Goal: Information Seeking & Learning: Check status

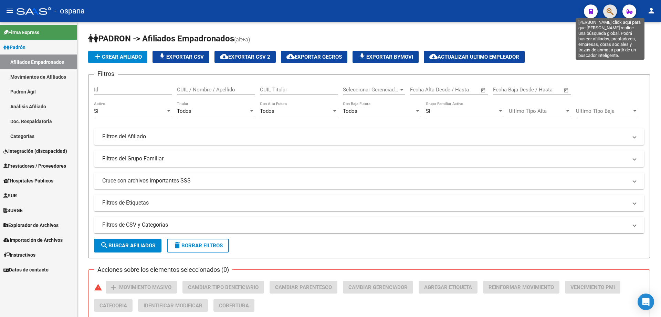
click at [609, 10] on icon "button" at bounding box center [610, 12] width 7 height 8
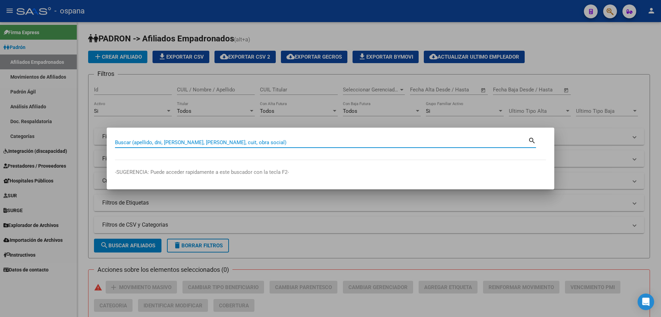
type input "c"
type input "v"
type input "cavallini"
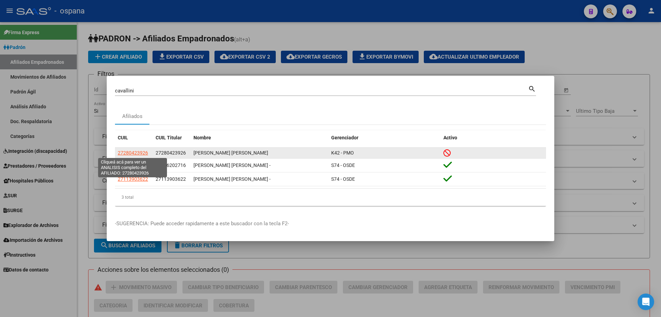
click at [137, 155] on span "27280423926" at bounding box center [133, 153] width 30 height 6
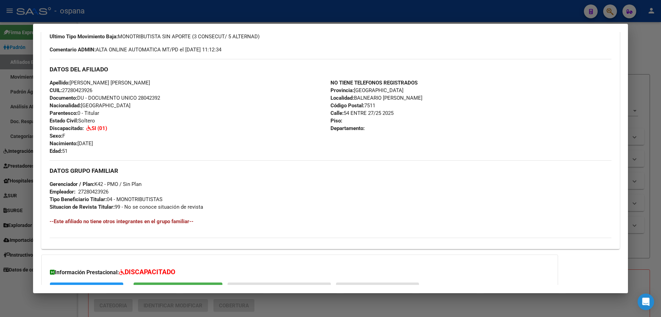
scroll to position [266, 0]
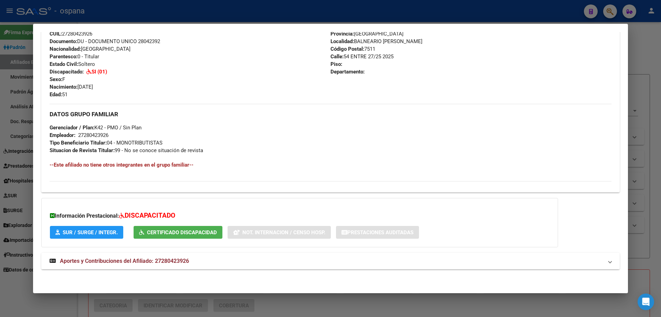
click at [157, 261] on span "Aportes y Contribuciones del Afiliado: 27280423926" at bounding box center [124, 260] width 129 height 7
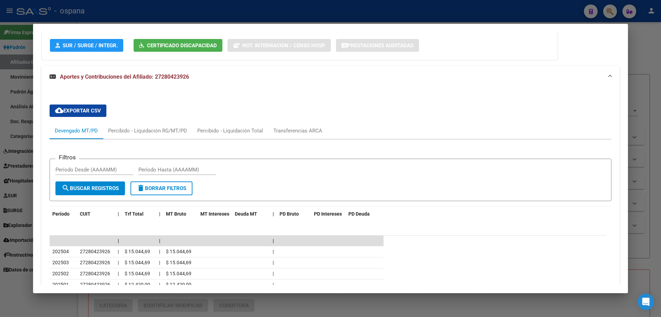
scroll to position [478, 0]
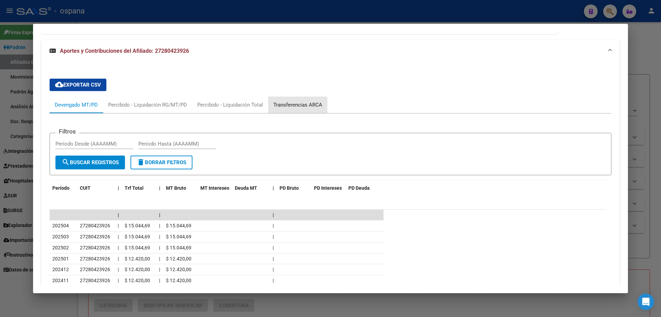
click at [287, 109] on div "Transferencias ARCA" at bounding box center [297, 104] width 59 height 17
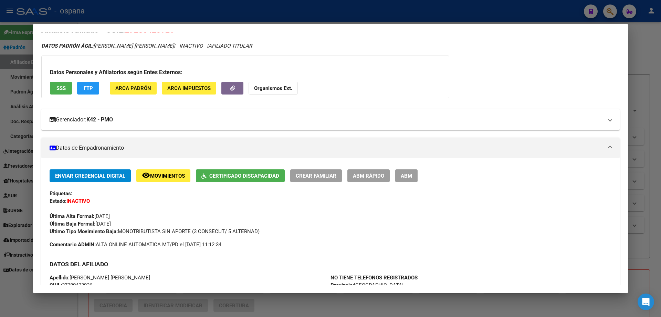
scroll to position [0, 0]
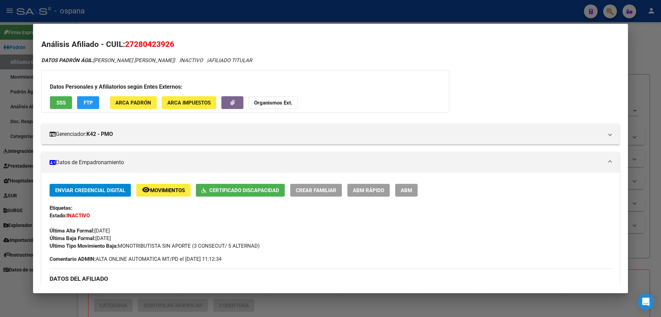
click at [63, 99] on span "SSS" at bounding box center [60, 102] width 9 height 6
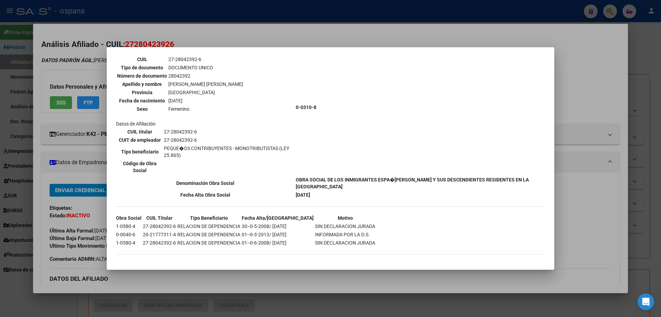
scroll to position [17, 0]
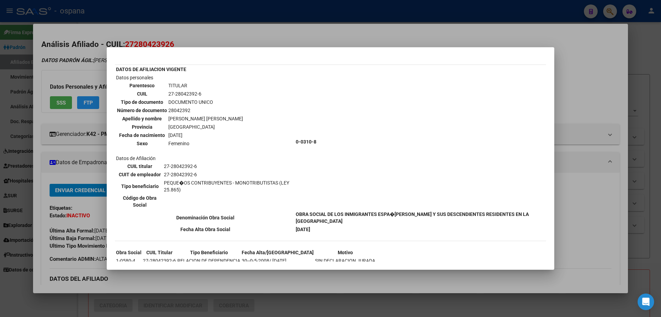
click at [633, 97] on div at bounding box center [330, 158] width 661 height 317
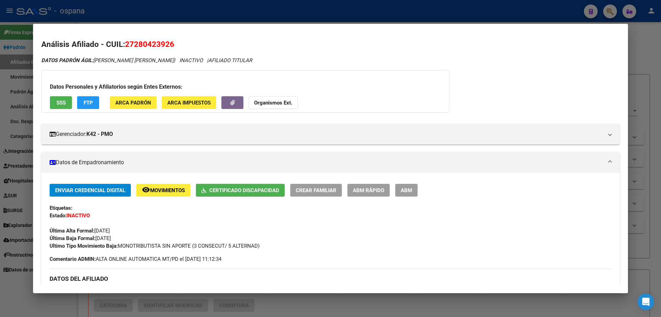
click at [633, 97] on div at bounding box center [330, 158] width 661 height 317
